Goal: Transaction & Acquisition: Register for event/course

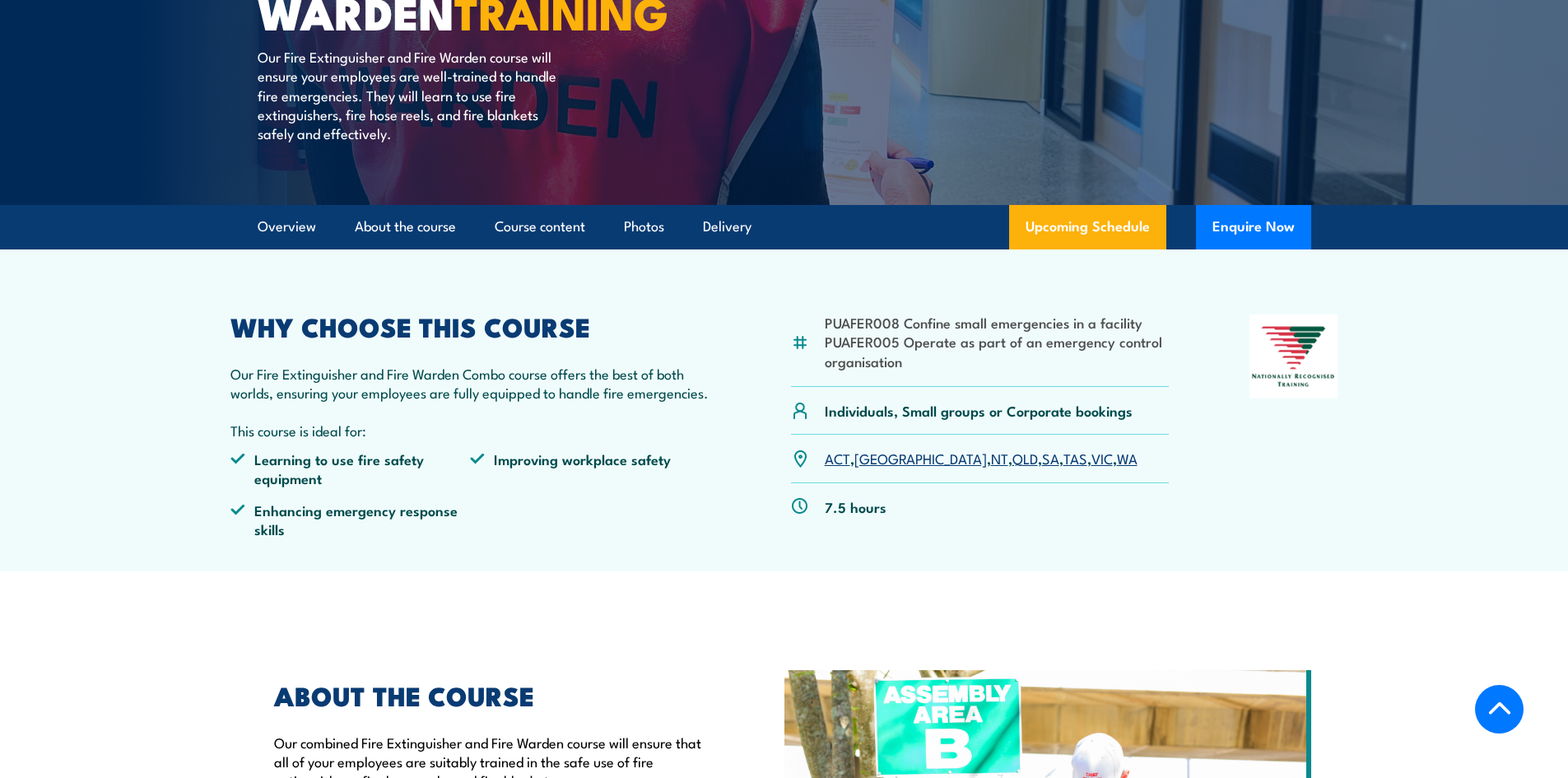
scroll to position [330, 0]
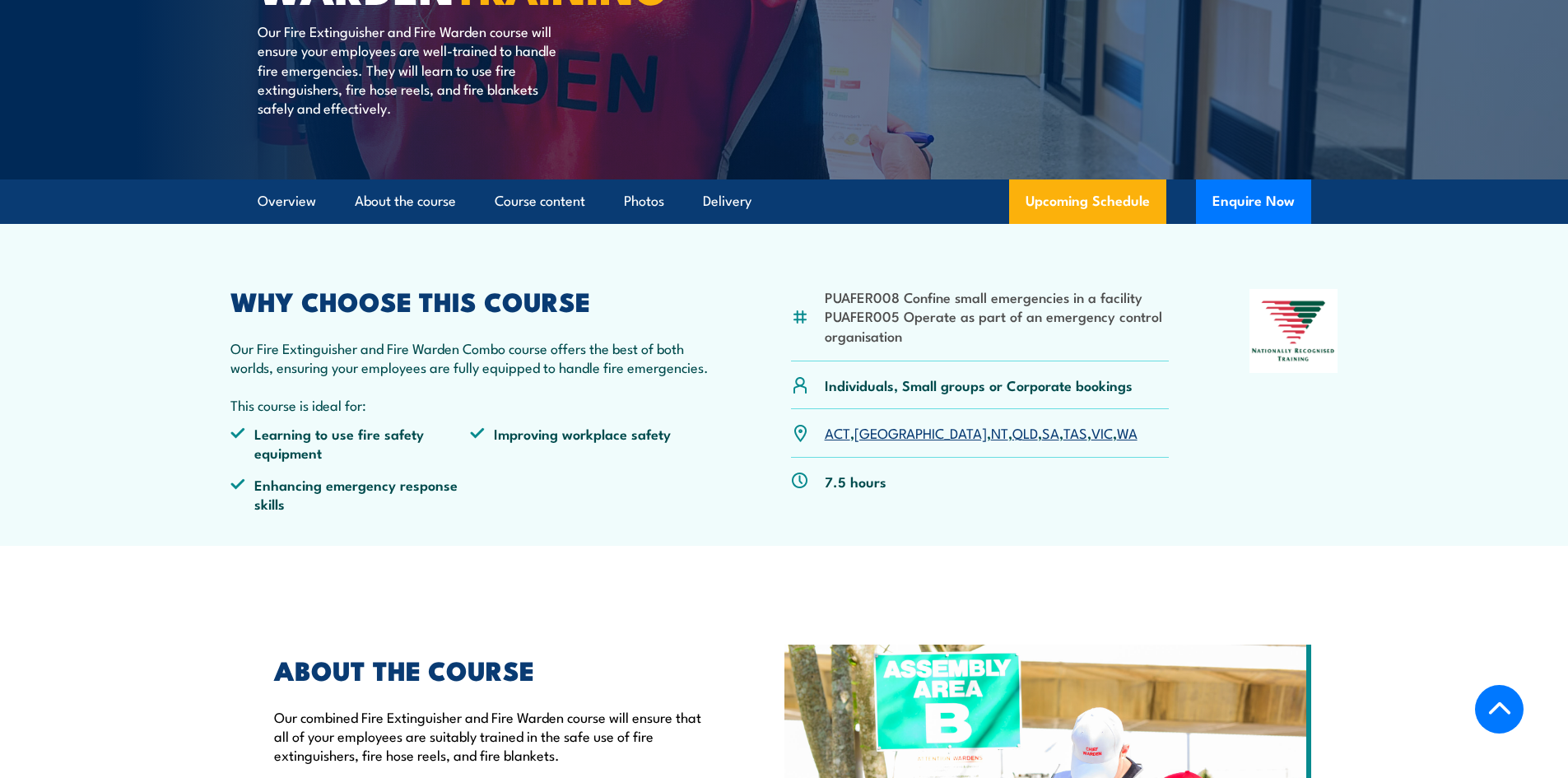
click at [991, 436] on link "NT" at bounding box center [1000, 432] width 17 height 20
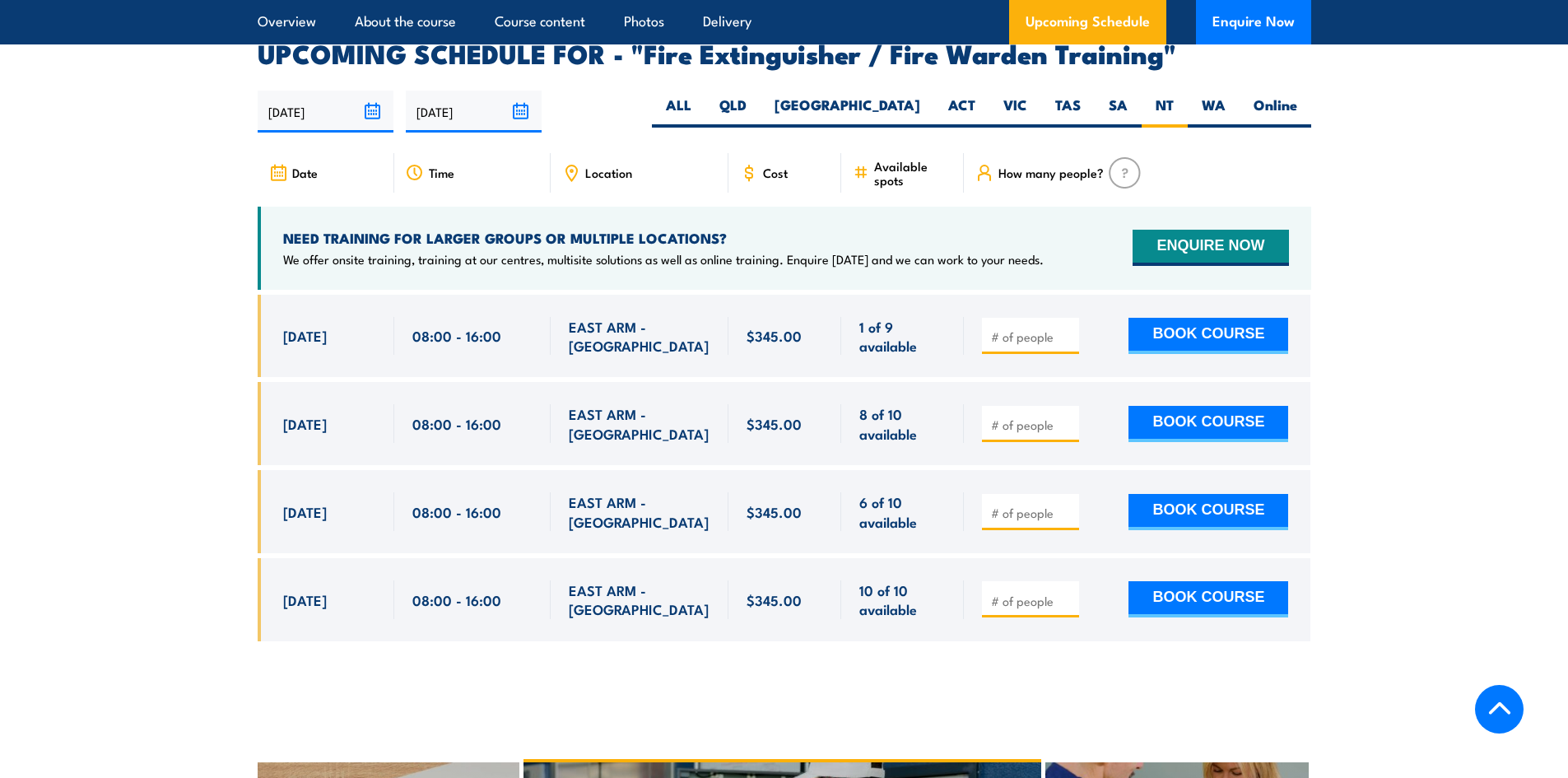
scroll to position [2705, 0]
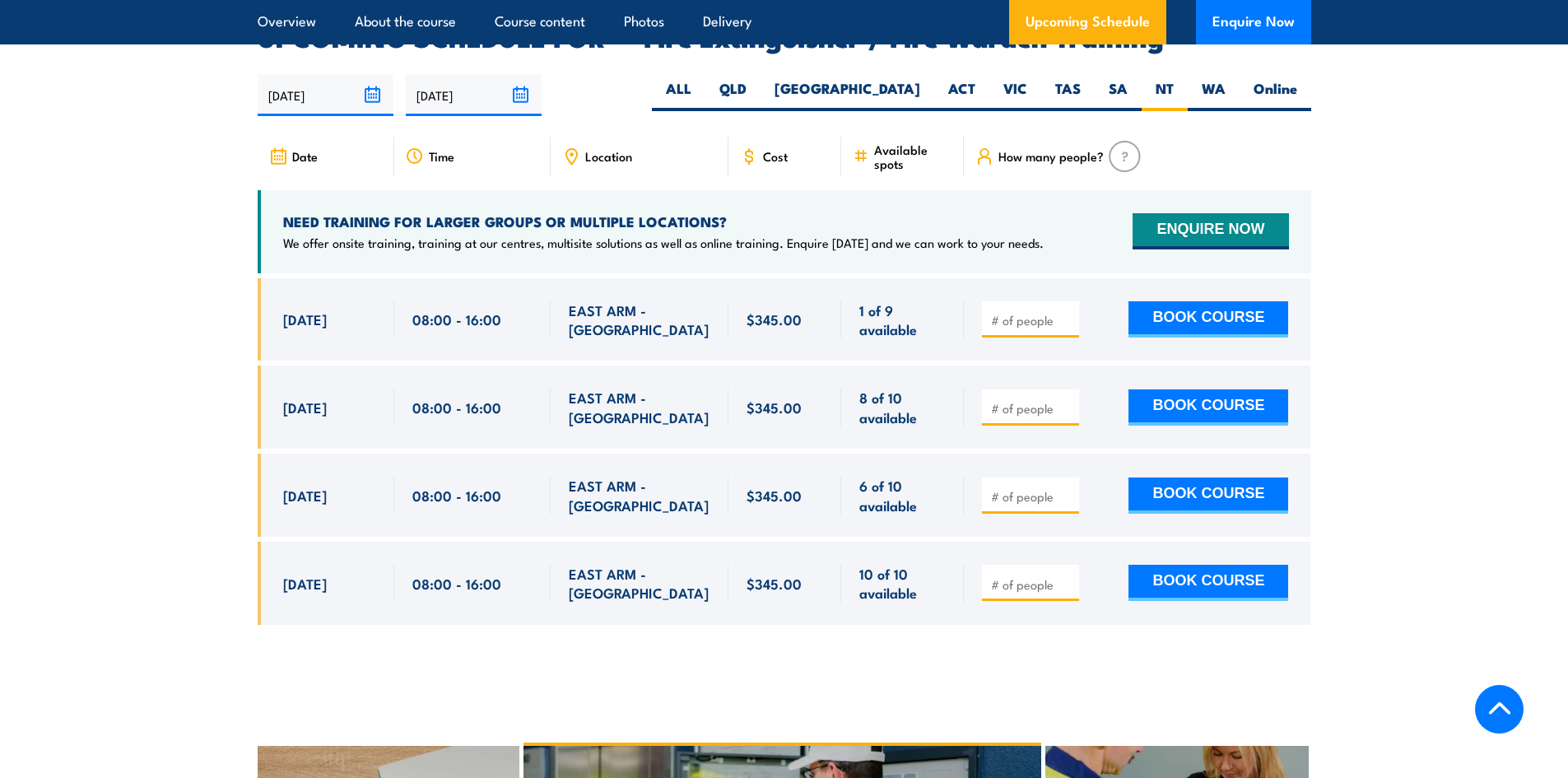
drag, startPoint x: 1013, startPoint y: 297, endPoint x: 1005, endPoint y: 297, distance: 8.0
click at [1011, 313] on input "number" at bounding box center [1032, 320] width 82 height 16
type input "1"
click at [1065, 313] on input "1" at bounding box center [1032, 320] width 82 height 16
click at [1167, 301] on button "BOOK COURSE" at bounding box center [1208, 319] width 160 height 36
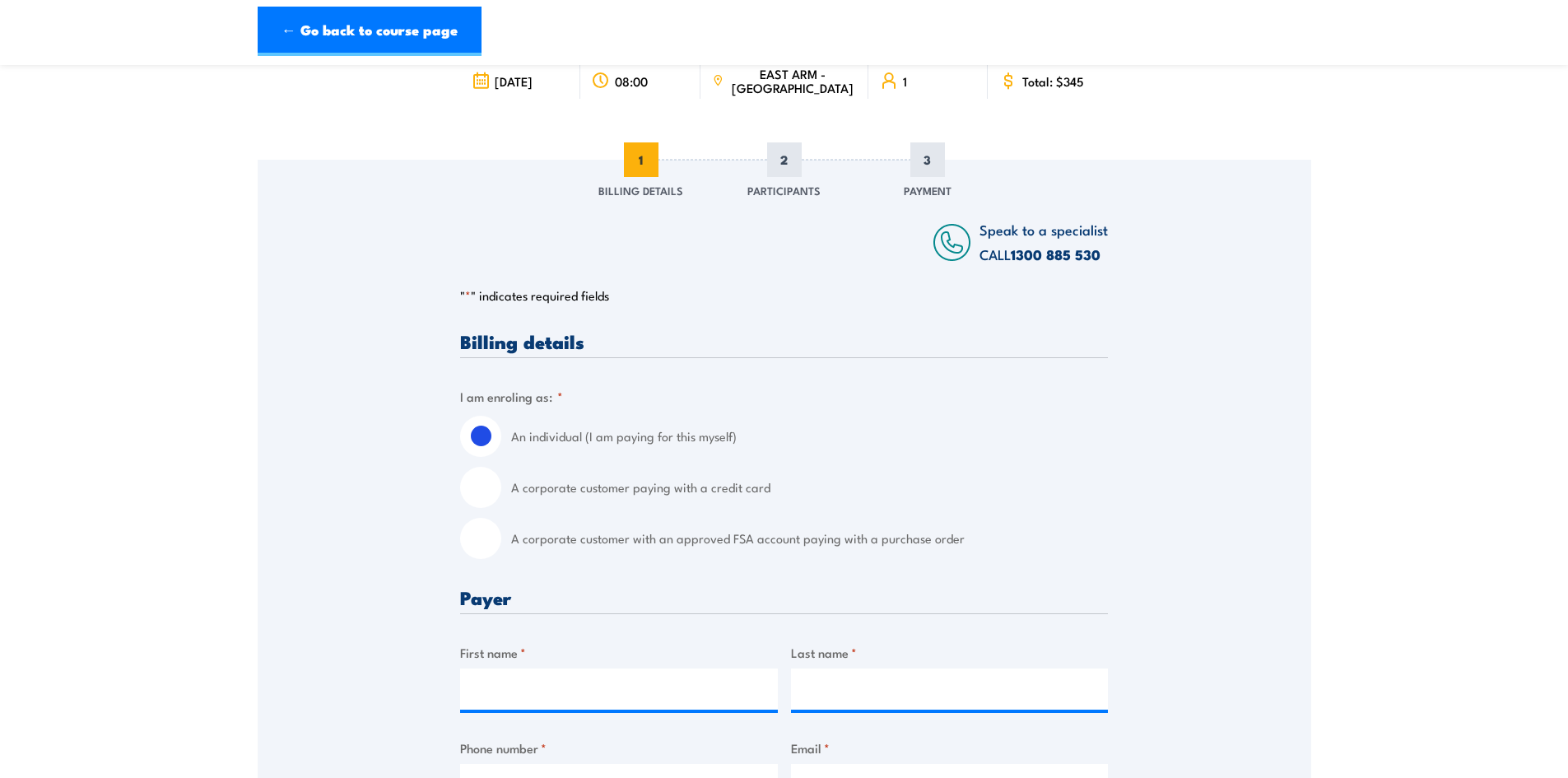
scroll to position [165, 0]
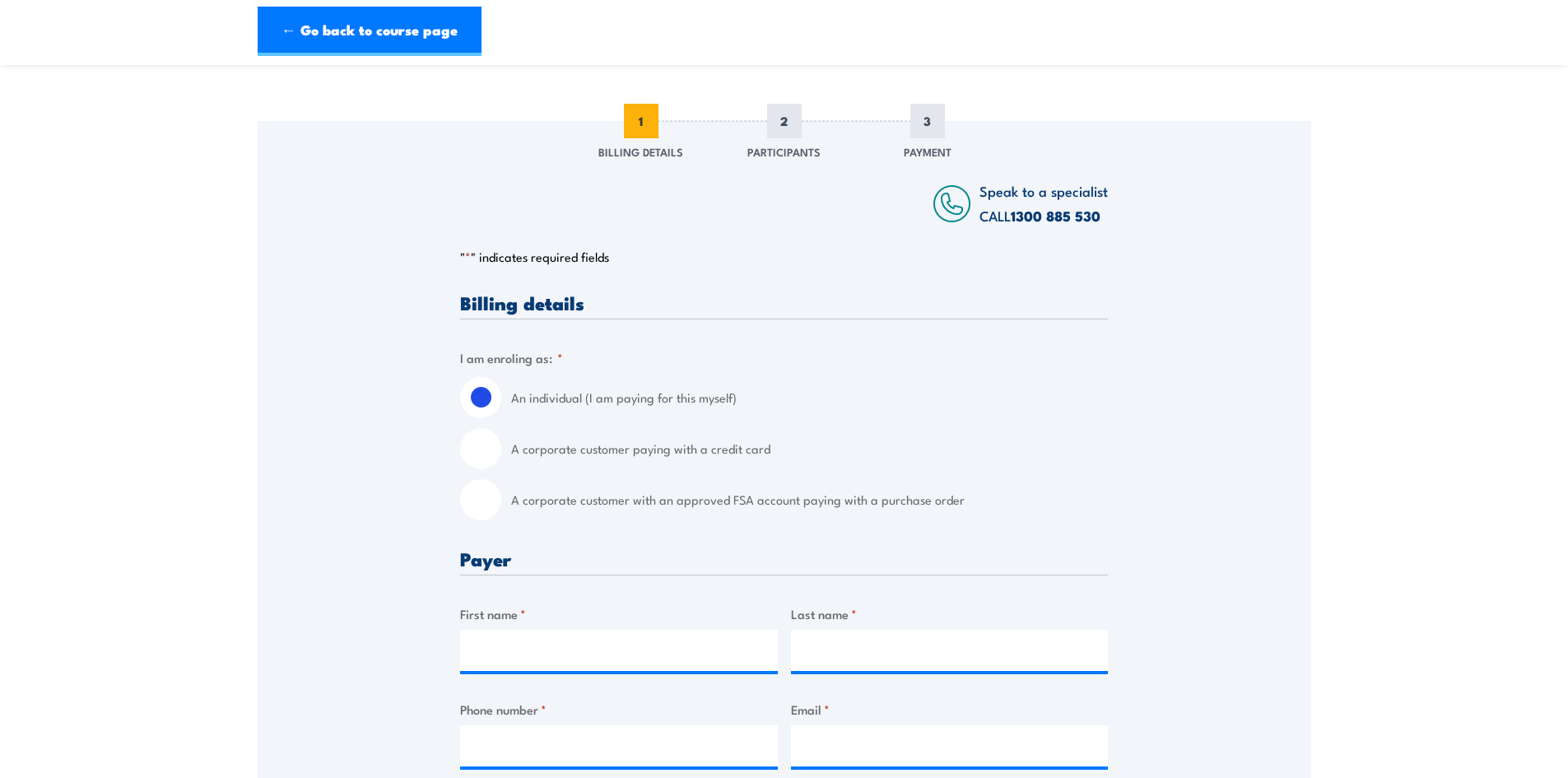
click at [482, 456] on input "A corporate customer paying with a credit card" at bounding box center [481, 448] width 41 height 41
radio input "true"
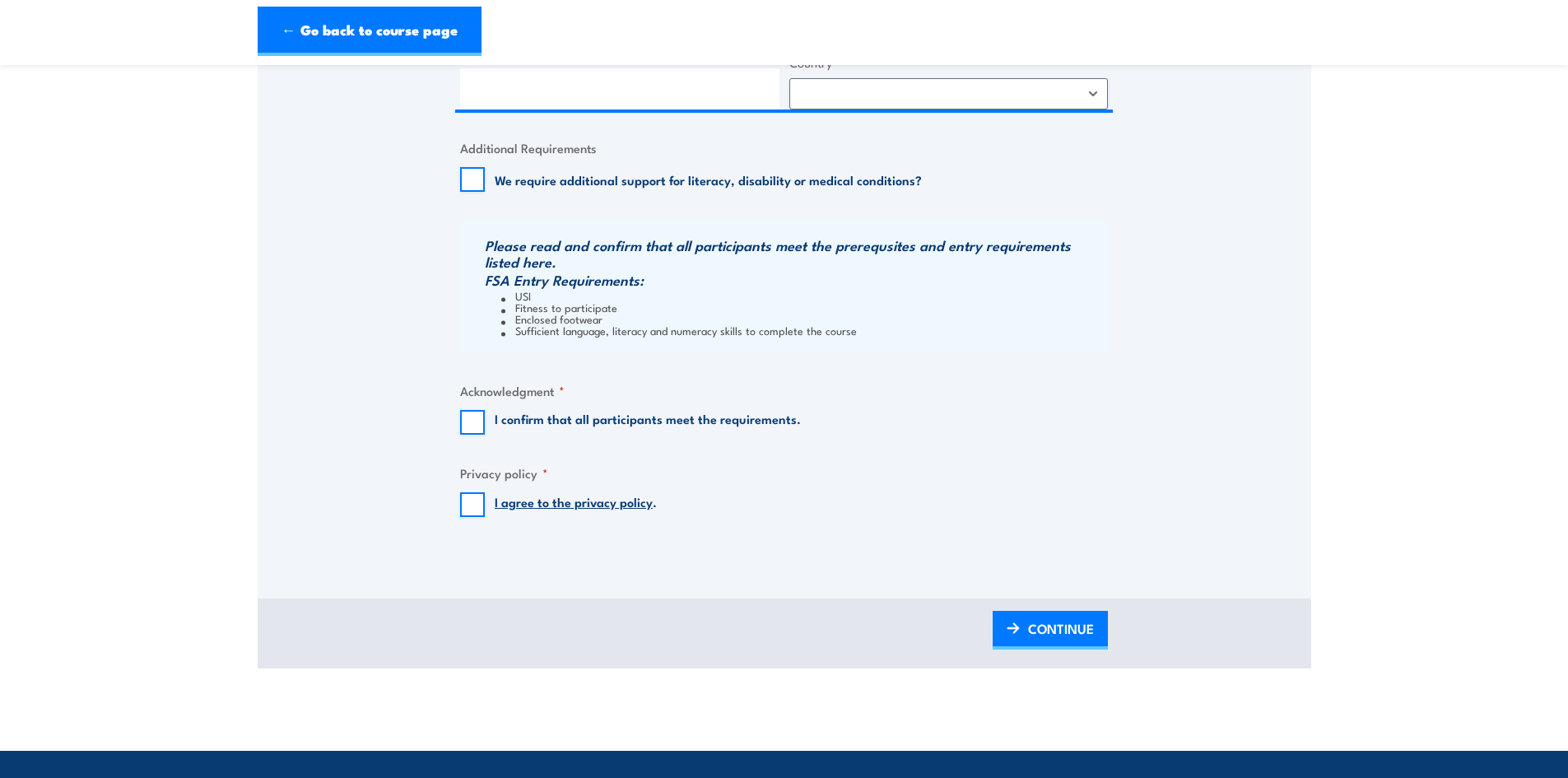
scroll to position [1483, 0]
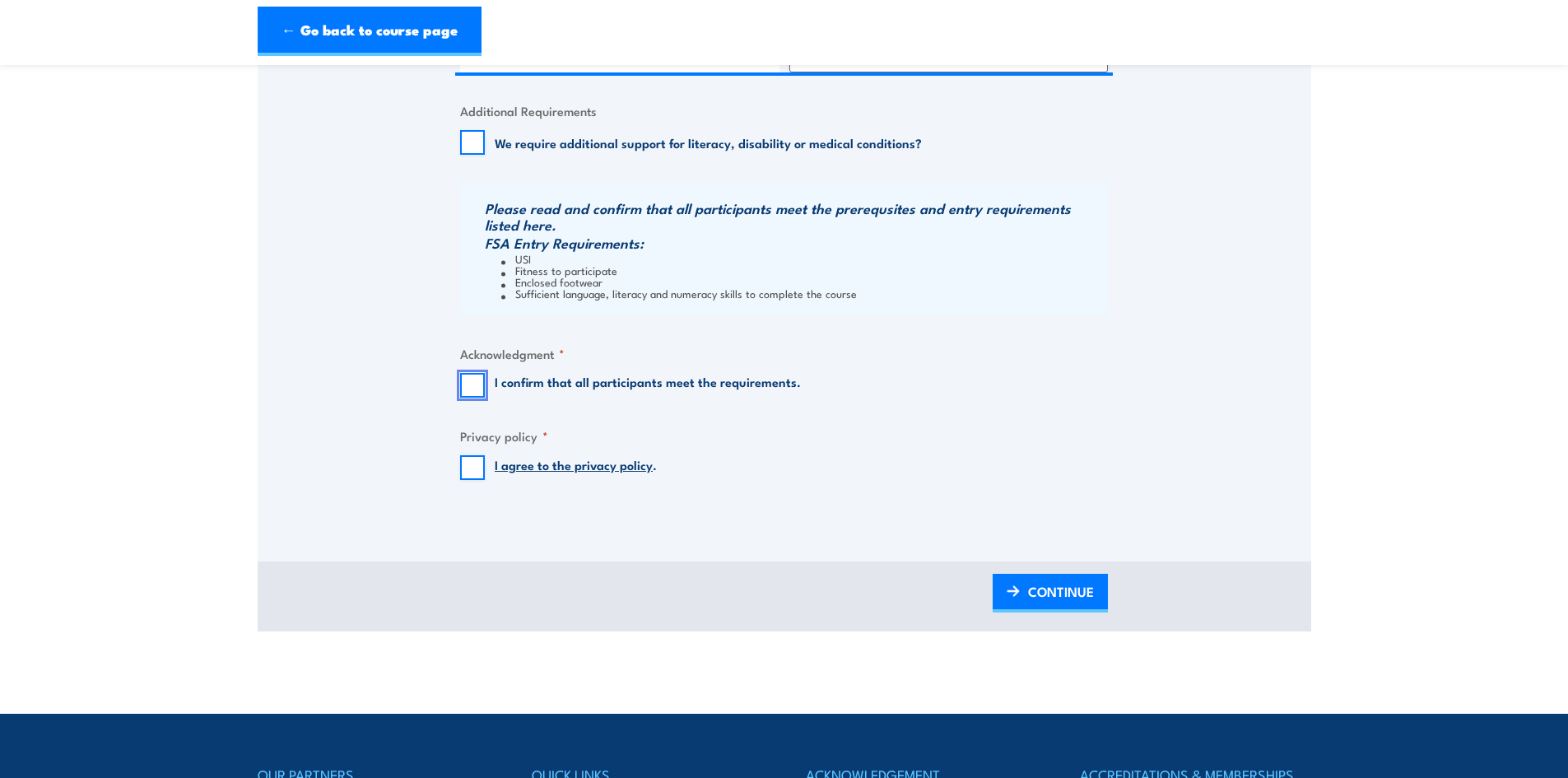
drag, startPoint x: 475, startPoint y: 387, endPoint x: 475, endPoint y: 407, distance: 20.0
click at [475, 389] on input "I confirm that all participants meet the requirements." at bounding box center [472, 385] width 25 height 25
checkbox input "true"
click at [468, 470] on input "I agree to the privacy policy ." at bounding box center [472, 467] width 25 height 25
checkbox input "true"
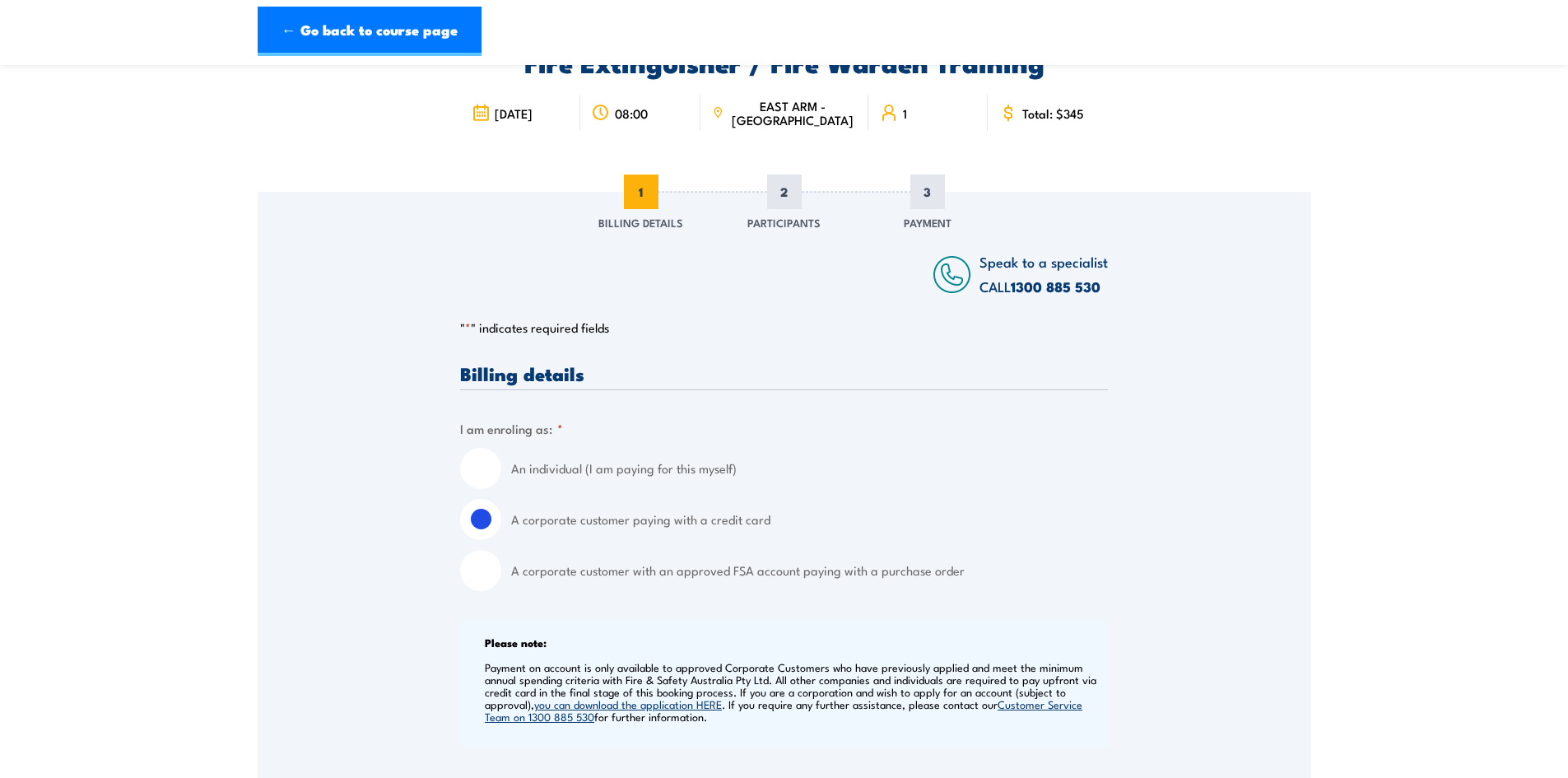
scroll to position [0, 0]
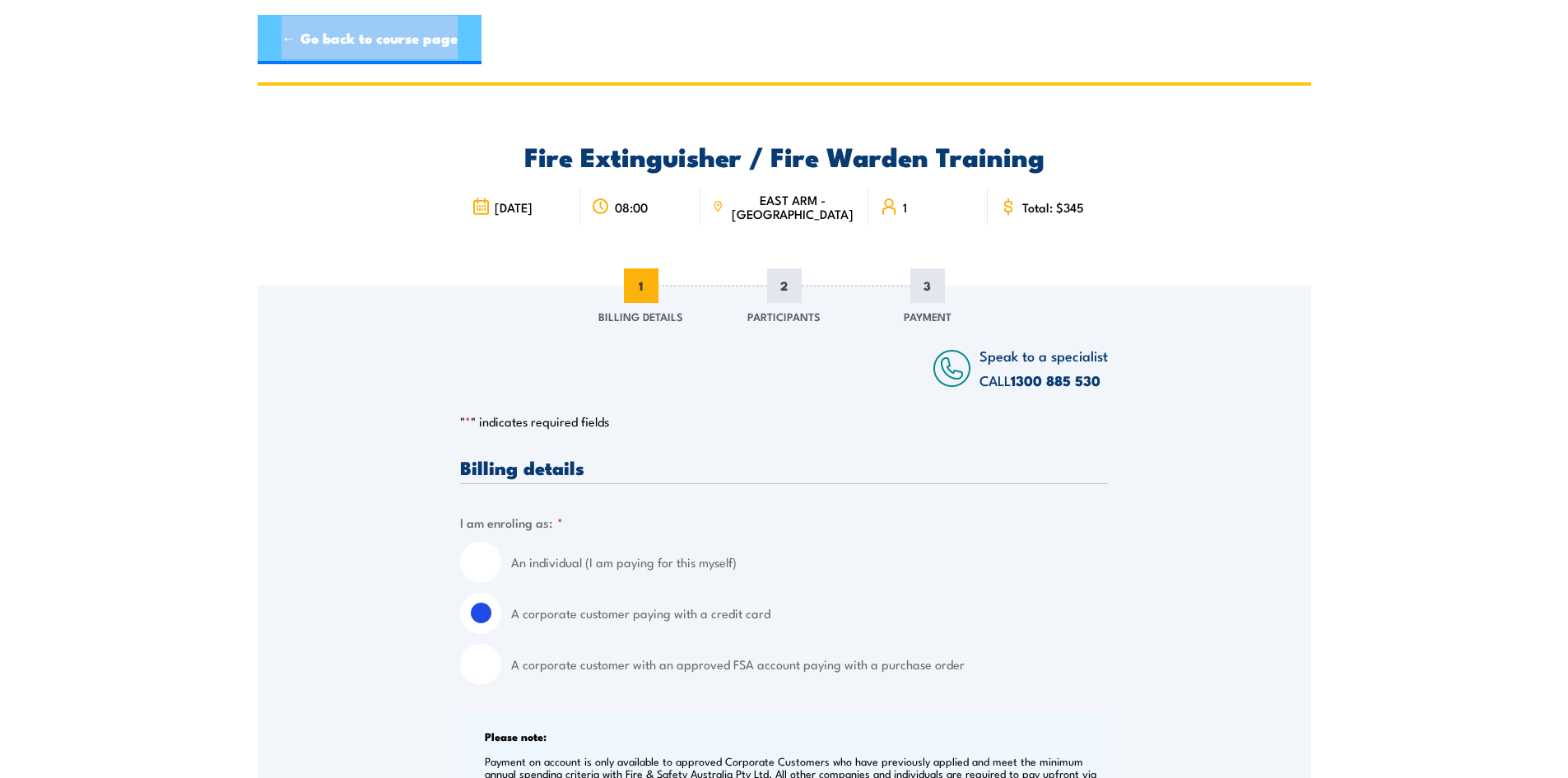
click at [333, 63] on header "← Go back to course page" at bounding box center [784, 40] width 1568 height 80
click at [324, 40] on link "← Go back to course page" at bounding box center [370, 39] width 224 height 50
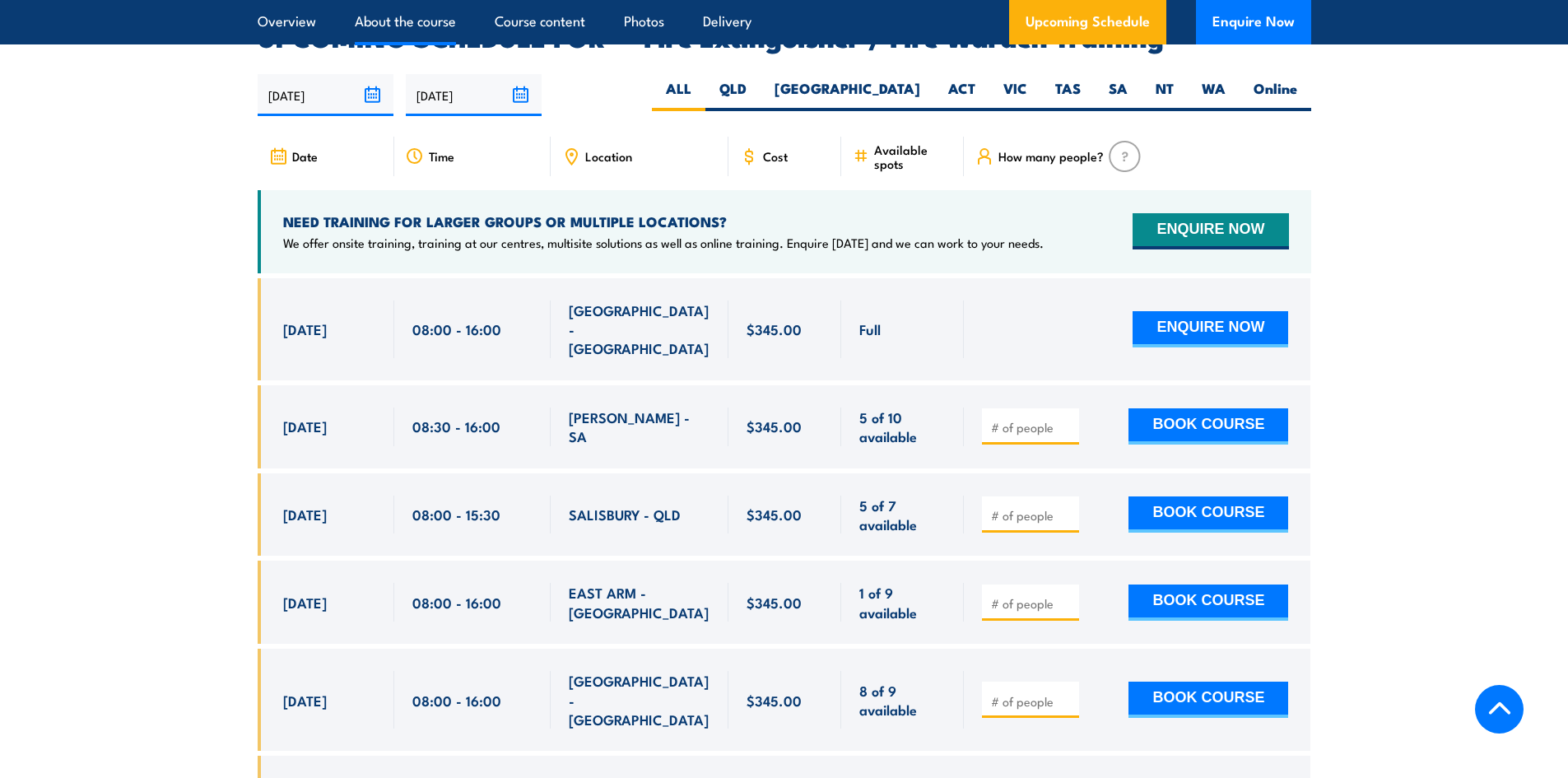
click at [380, 22] on link "About the course" at bounding box center [405, 21] width 102 height 44
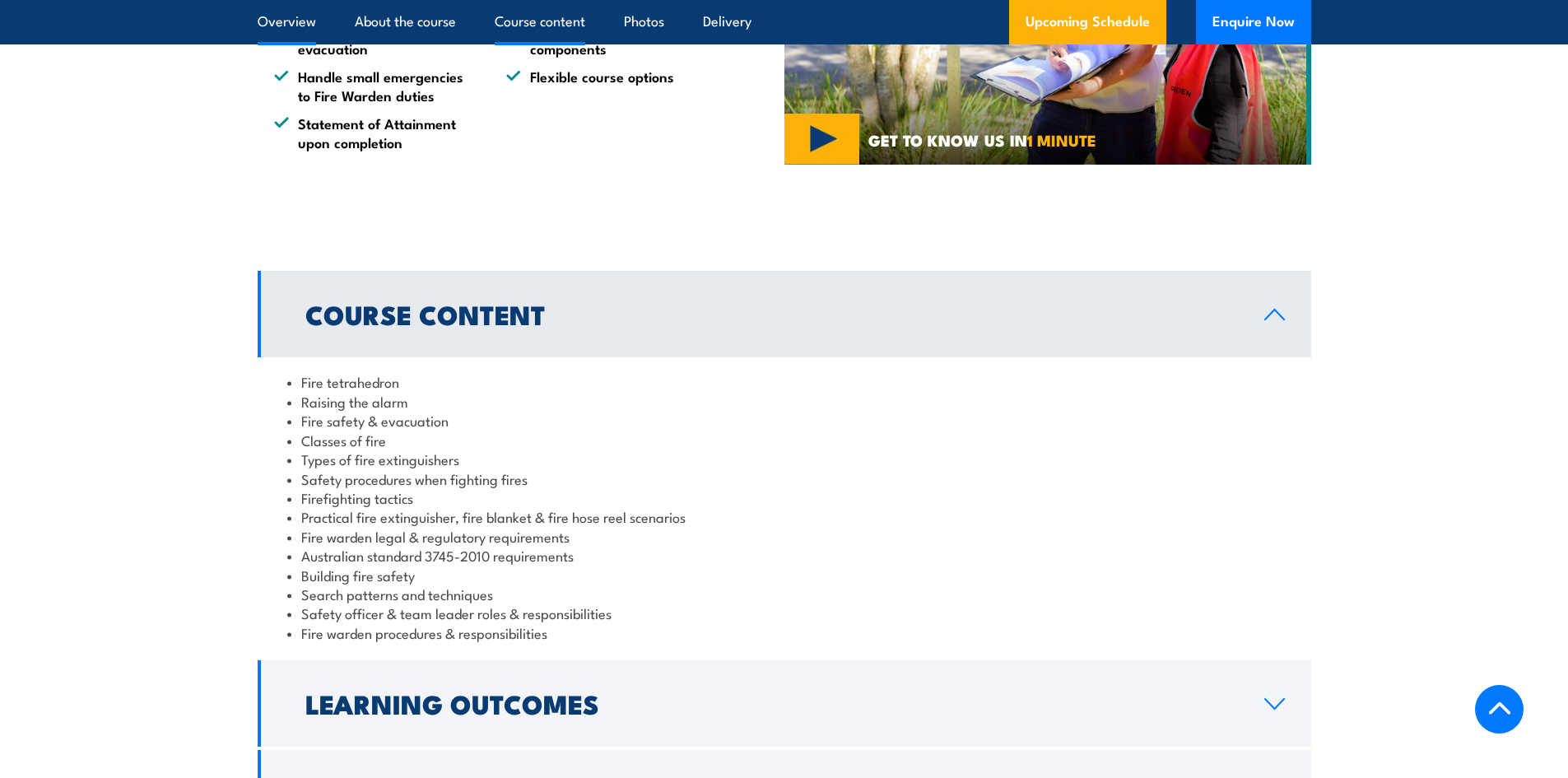
click at [314, 19] on link "Overview" at bounding box center [287, 21] width 58 height 44
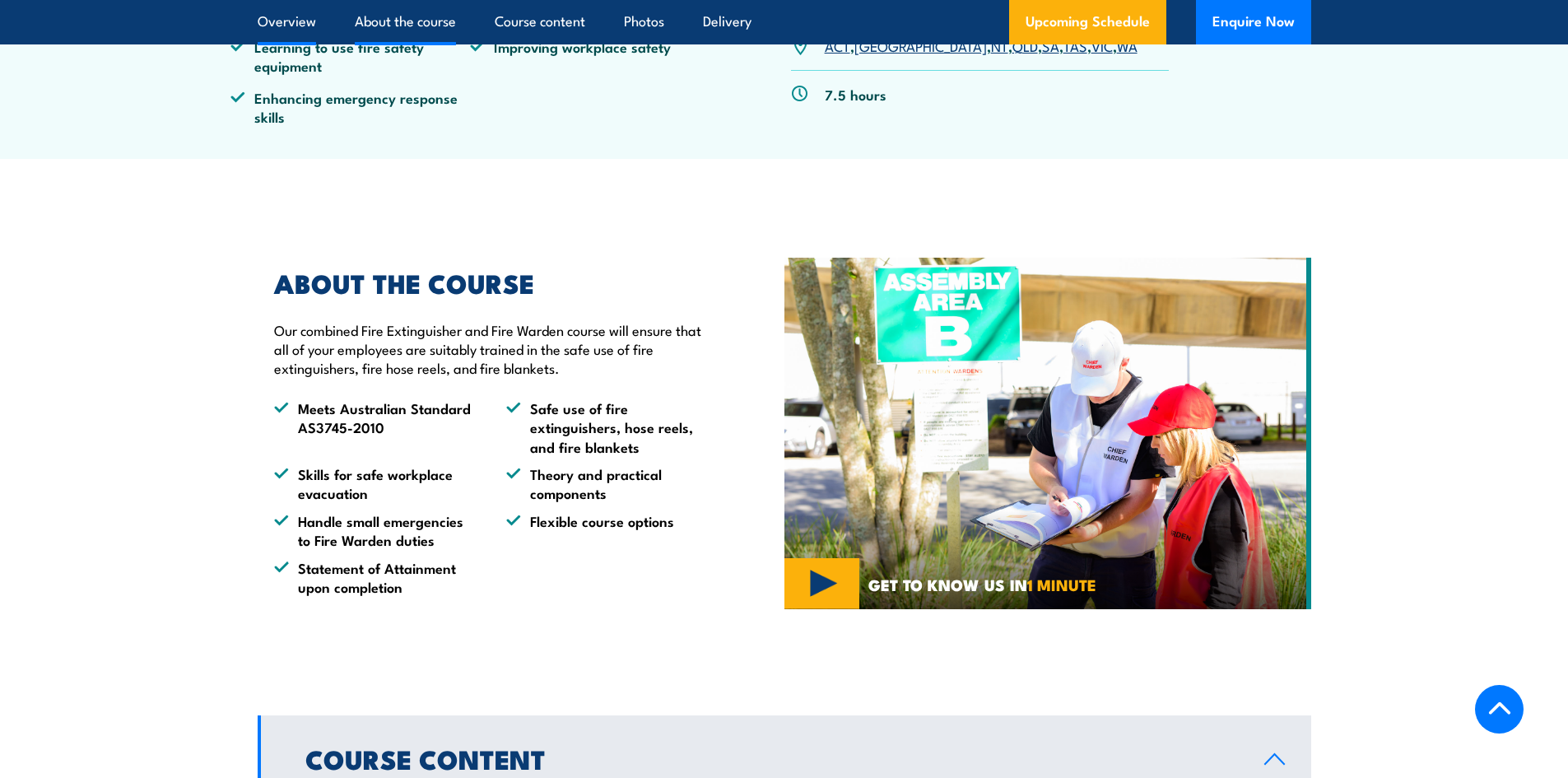
click at [314, 19] on link "Overview" at bounding box center [287, 21] width 58 height 44
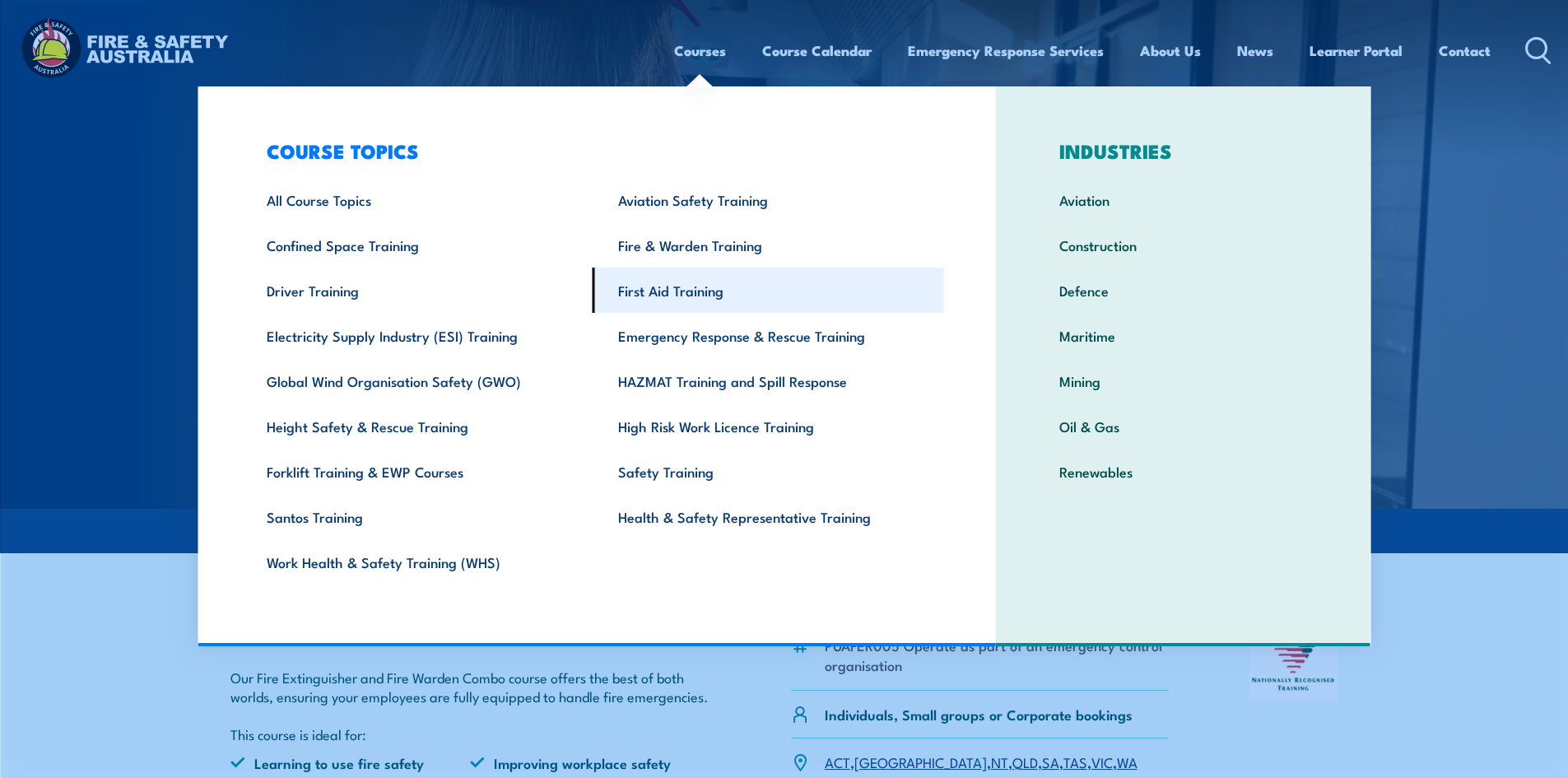
click at [660, 284] on link "First Aid Training" at bounding box center [768, 290] width 352 height 45
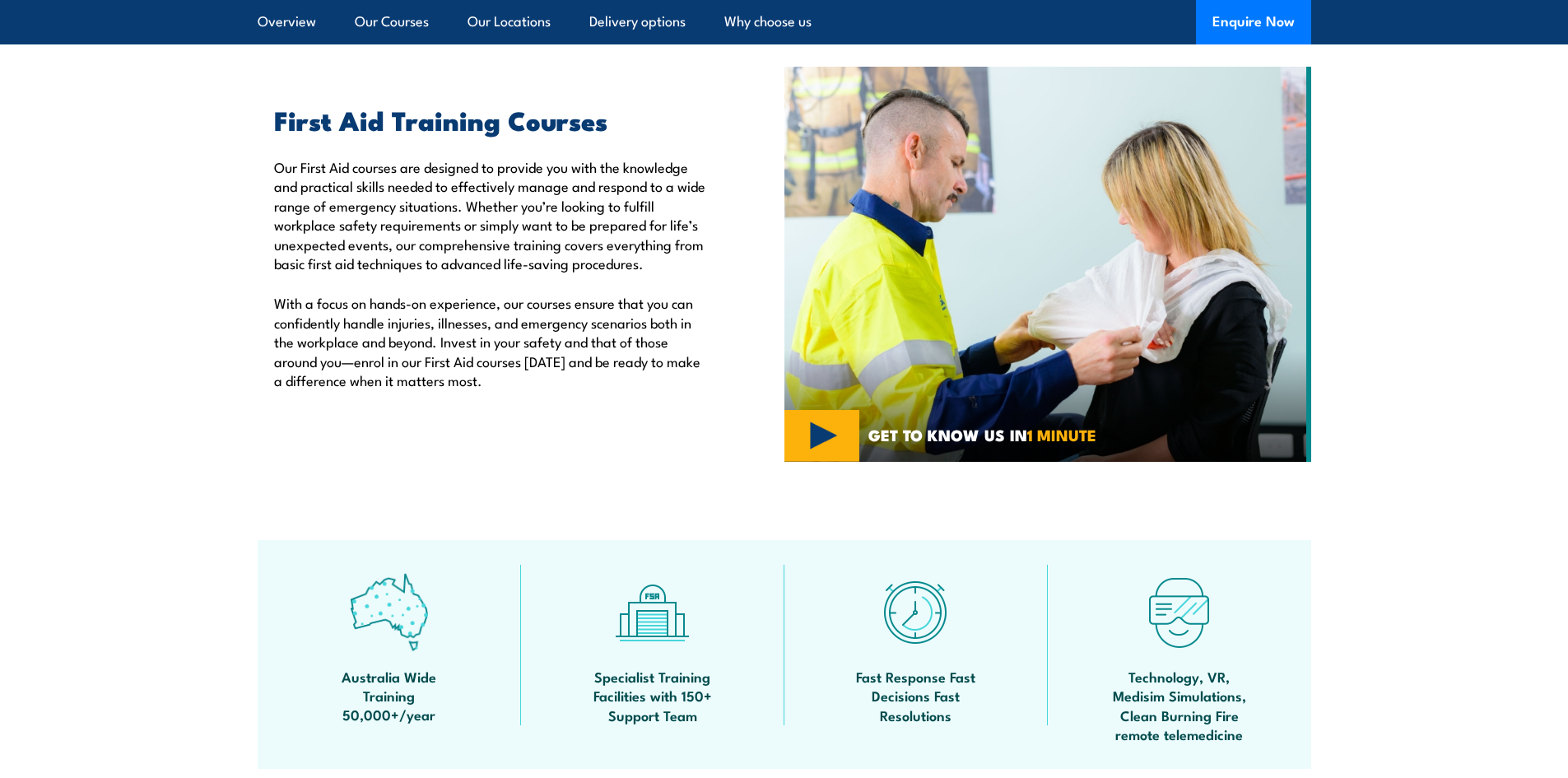
scroll to position [494, 0]
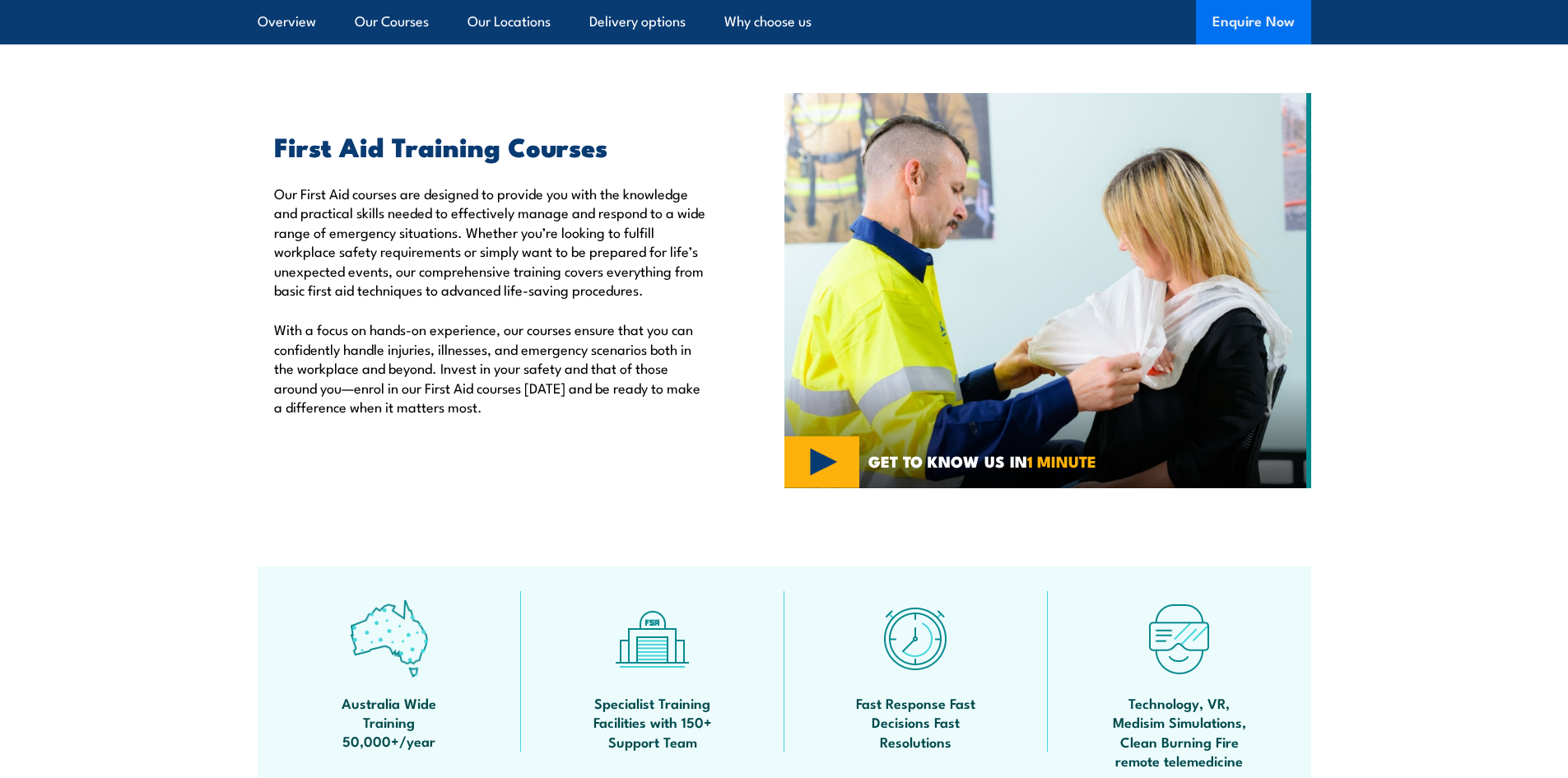
click at [1250, 30] on button "Enquire Now" at bounding box center [1253, 22] width 115 height 44
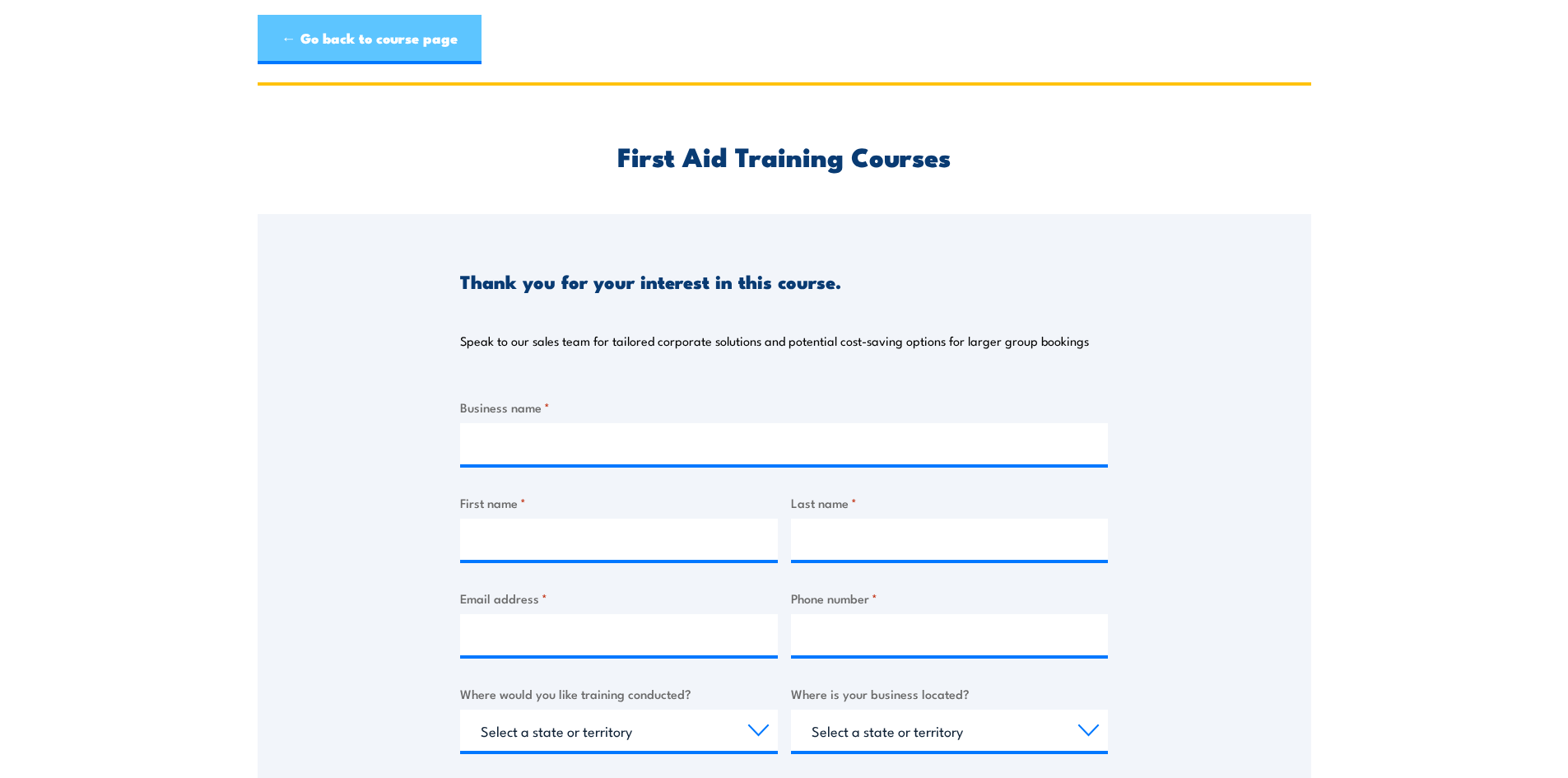
click at [347, 26] on link "← Go back to course page" at bounding box center [370, 39] width 224 height 50
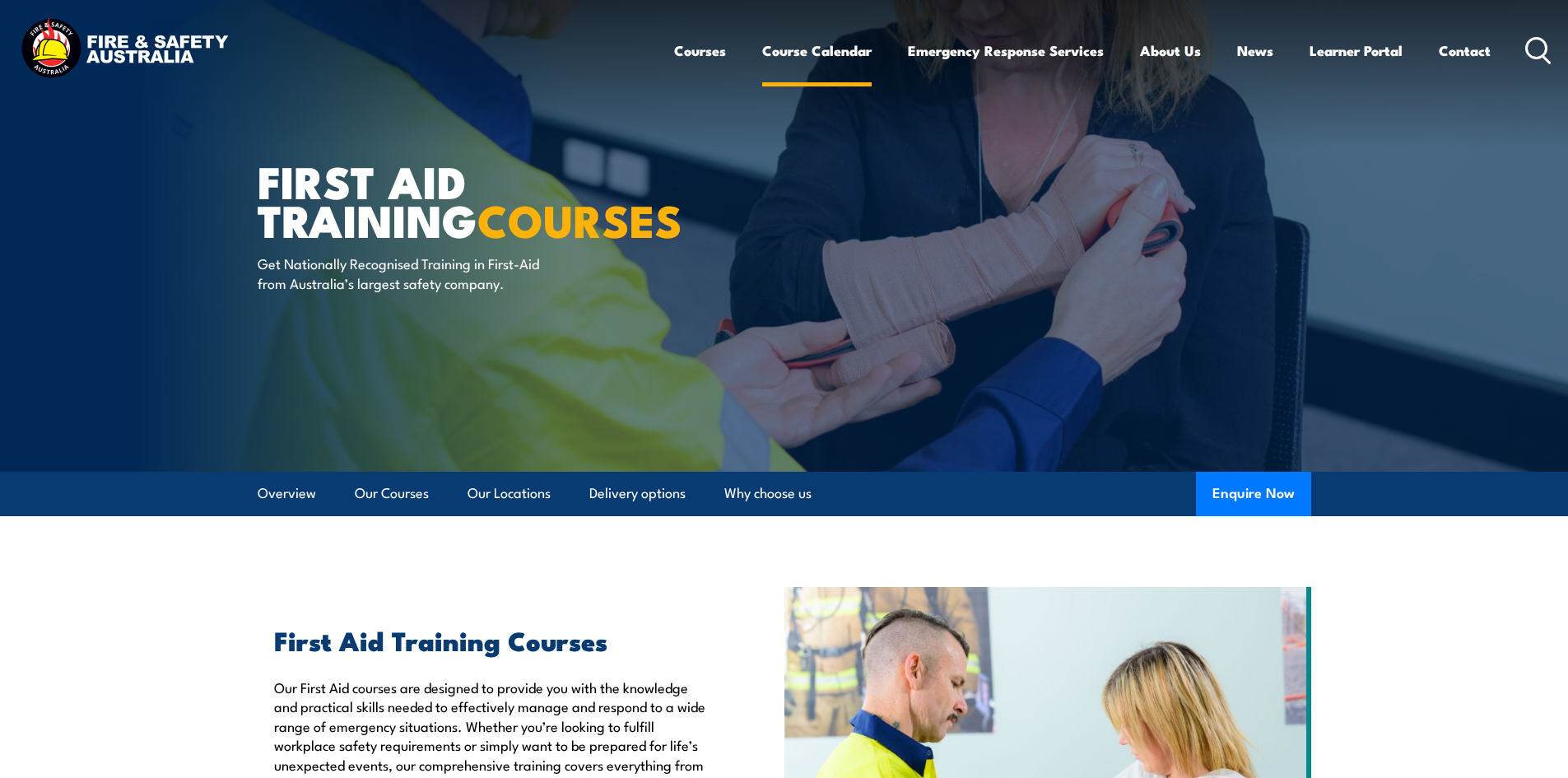
click at [794, 44] on link "Course Calendar" at bounding box center [817, 50] width 109 height 44
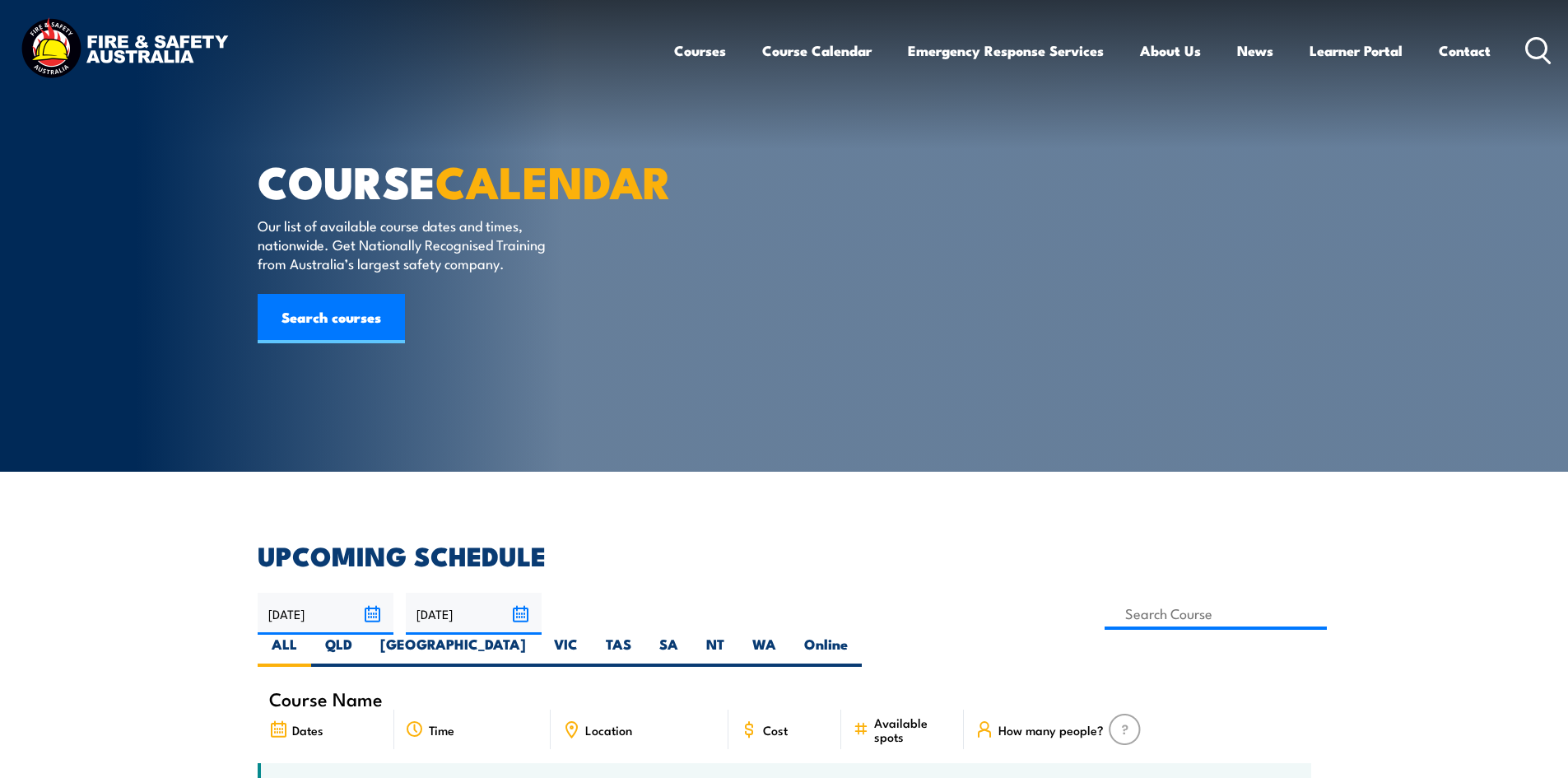
click at [738, 635] on label "NT" at bounding box center [715, 652] width 46 height 32
click at [735, 635] on input "NT" at bounding box center [730, 641] width 11 height 11
radio input "true"
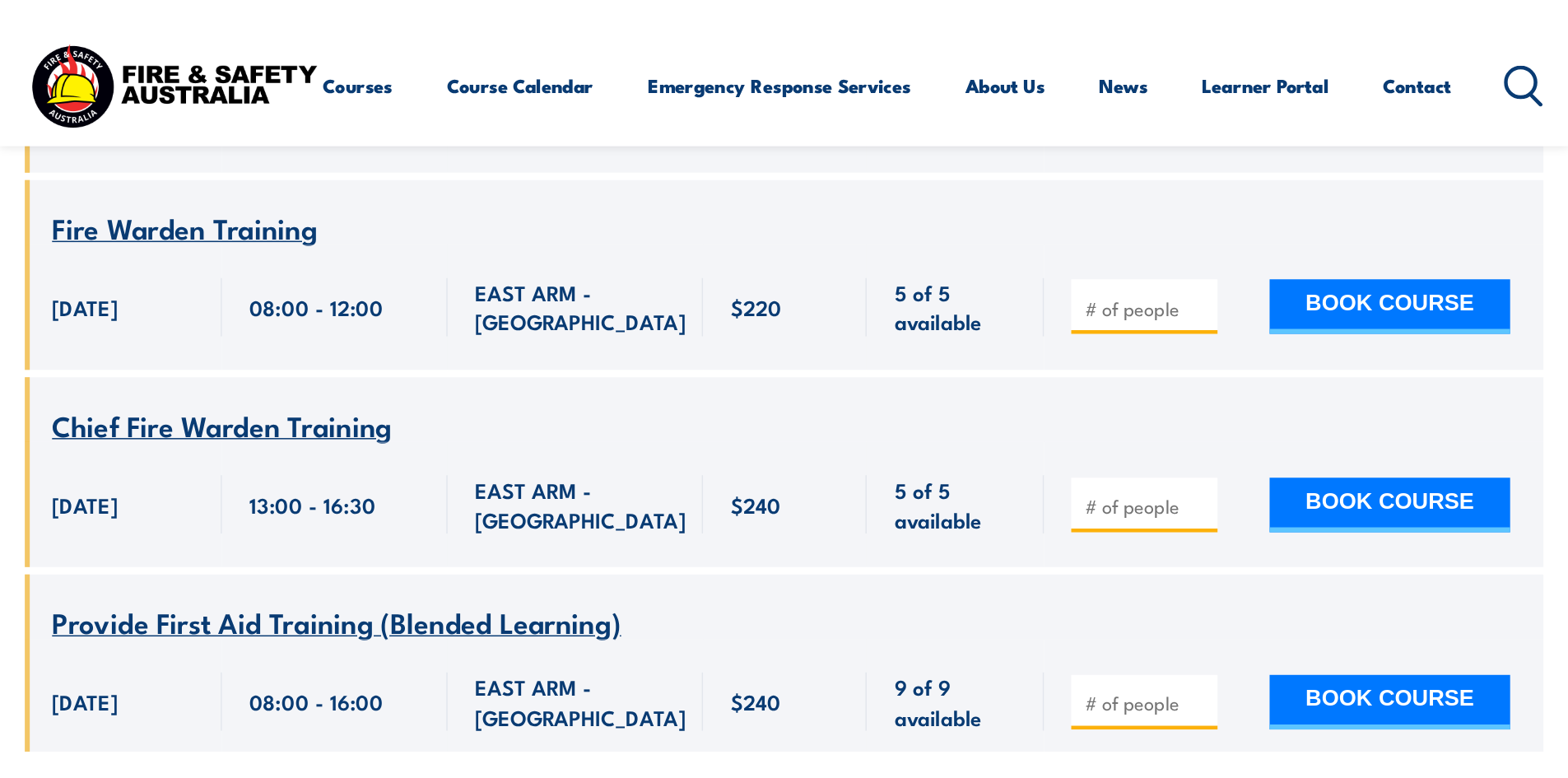
scroll to position [2850, 0]
